Goal: Task Accomplishment & Management: Use online tool/utility

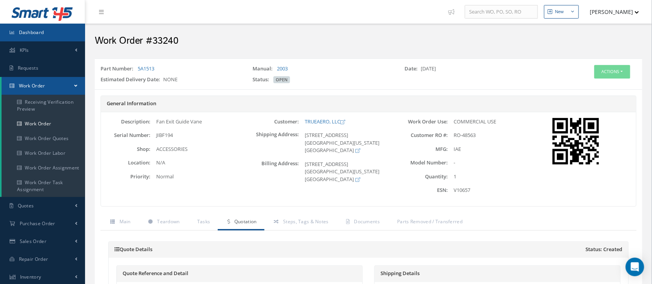
click at [41, 31] on span "Dashboard" at bounding box center [31, 32] width 25 height 7
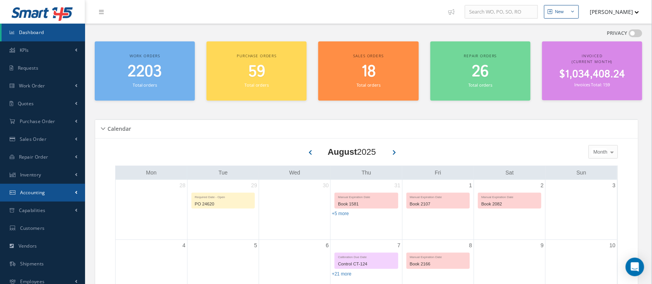
click at [44, 193] on span "Accounting" at bounding box center [32, 192] width 25 height 7
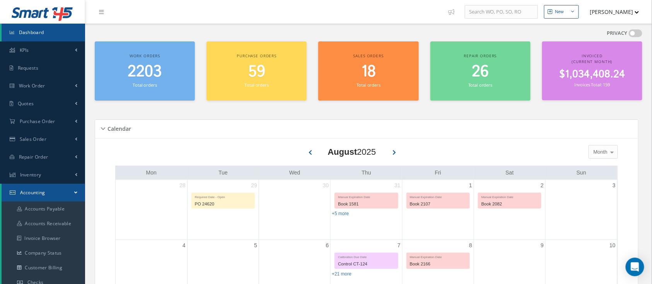
click at [44, 193] on span "Accounting" at bounding box center [32, 192] width 25 height 7
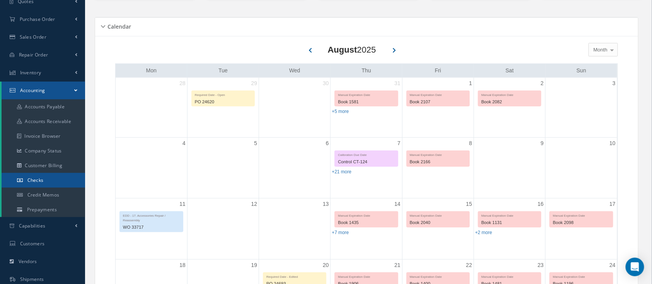
scroll to position [103, 0]
click at [41, 163] on link "Customer Billing" at bounding box center [44, 164] width 84 height 15
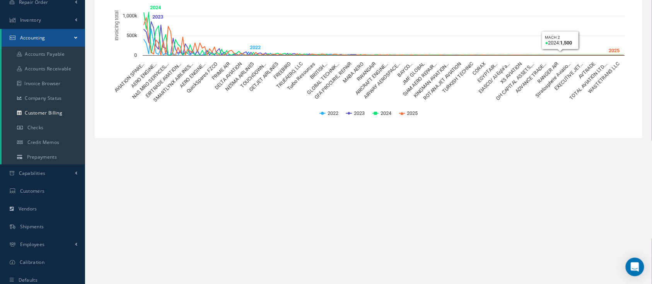
scroll to position [51, 0]
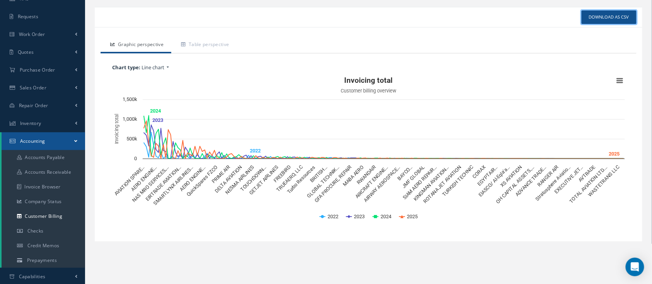
click at [596, 17] on link "Download as CSV" at bounding box center [609, 17] width 55 height 14
